Goal: Check status: Check status

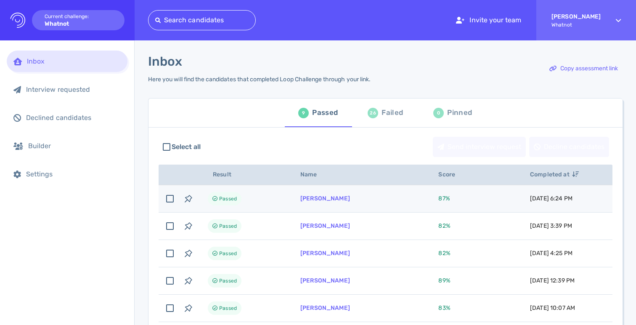
click at [280, 209] on td "Passed" at bounding box center [244, 198] width 93 height 27
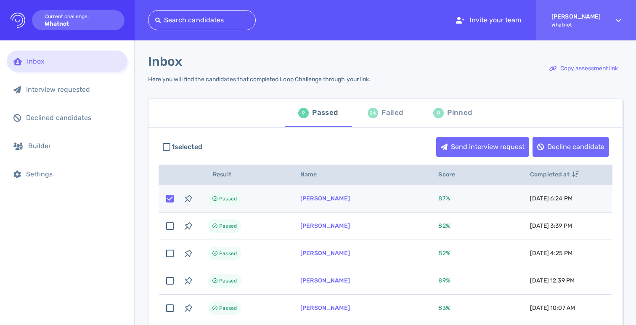
click at [279, 208] on td "Passed" at bounding box center [244, 198] width 93 height 27
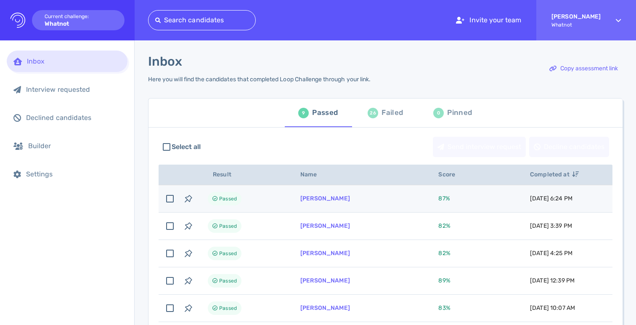
click at [259, 190] on td "Passed" at bounding box center [244, 198] width 93 height 27
checkbox input "true"
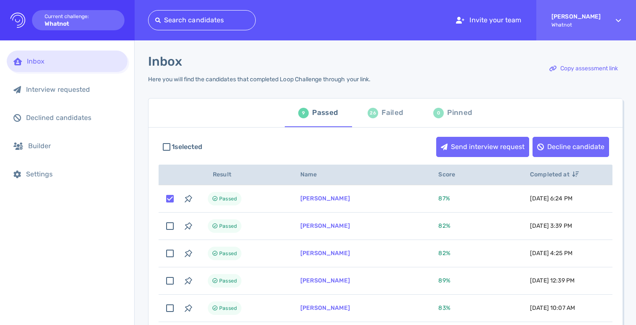
click at [365, 155] on div "1 selected Send interview request Decline candidate" at bounding box center [386, 147] width 454 height 29
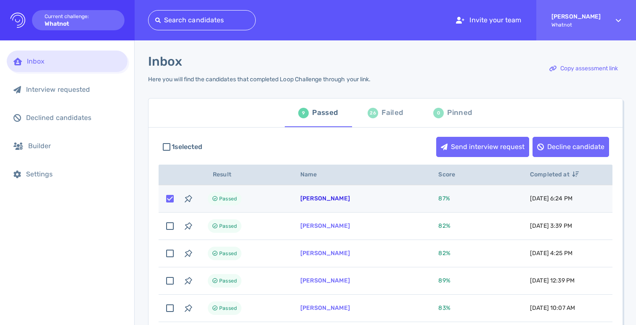
click at [321, 199] on link "[PERSON_NAME]" at bounding box center [326, 198] width 50 height 7
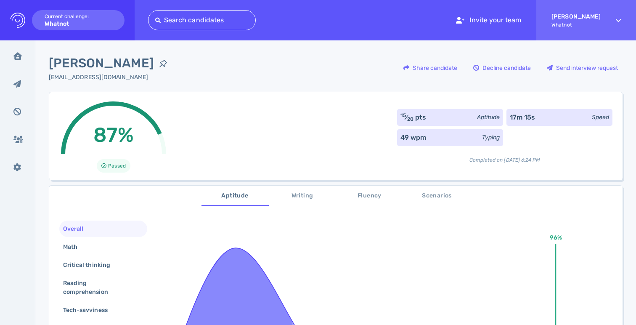
click at [238, 118] on div "87% Passed 15 ⁄ 20 pts Aptitude 17m 15s Speed 49 wpm Typing Completed on [DATE]…" at bounding box center [336, 136] width 574 height 88
